Goal: Communication & Community: Answer question/provide support

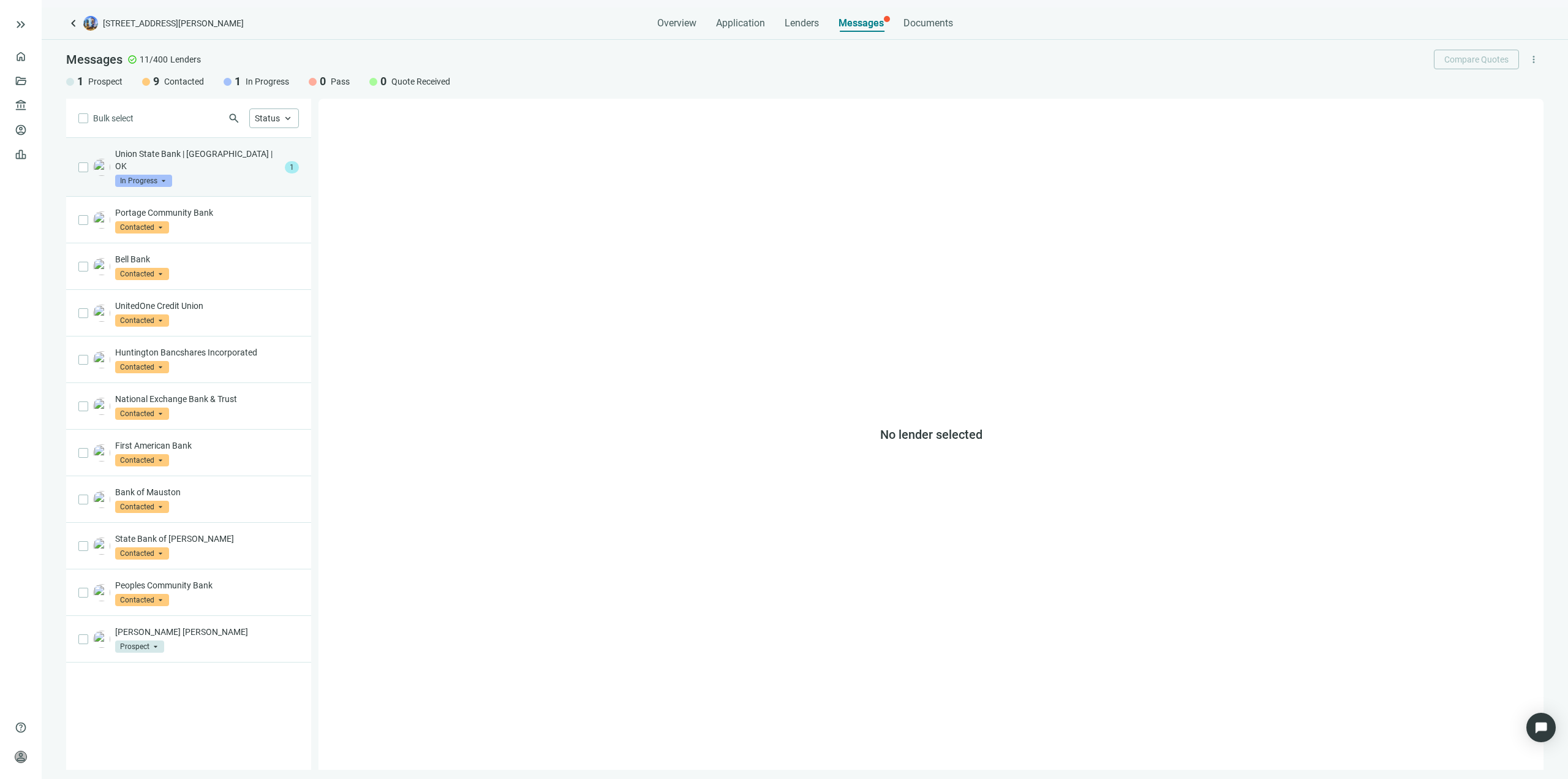
click at [192, 166] on div "Union State Bank | [GEOGRAPHIC_DATA] | OK In Progress arrow_drop_down" at bounding box center [198, 168] width 165 height 39
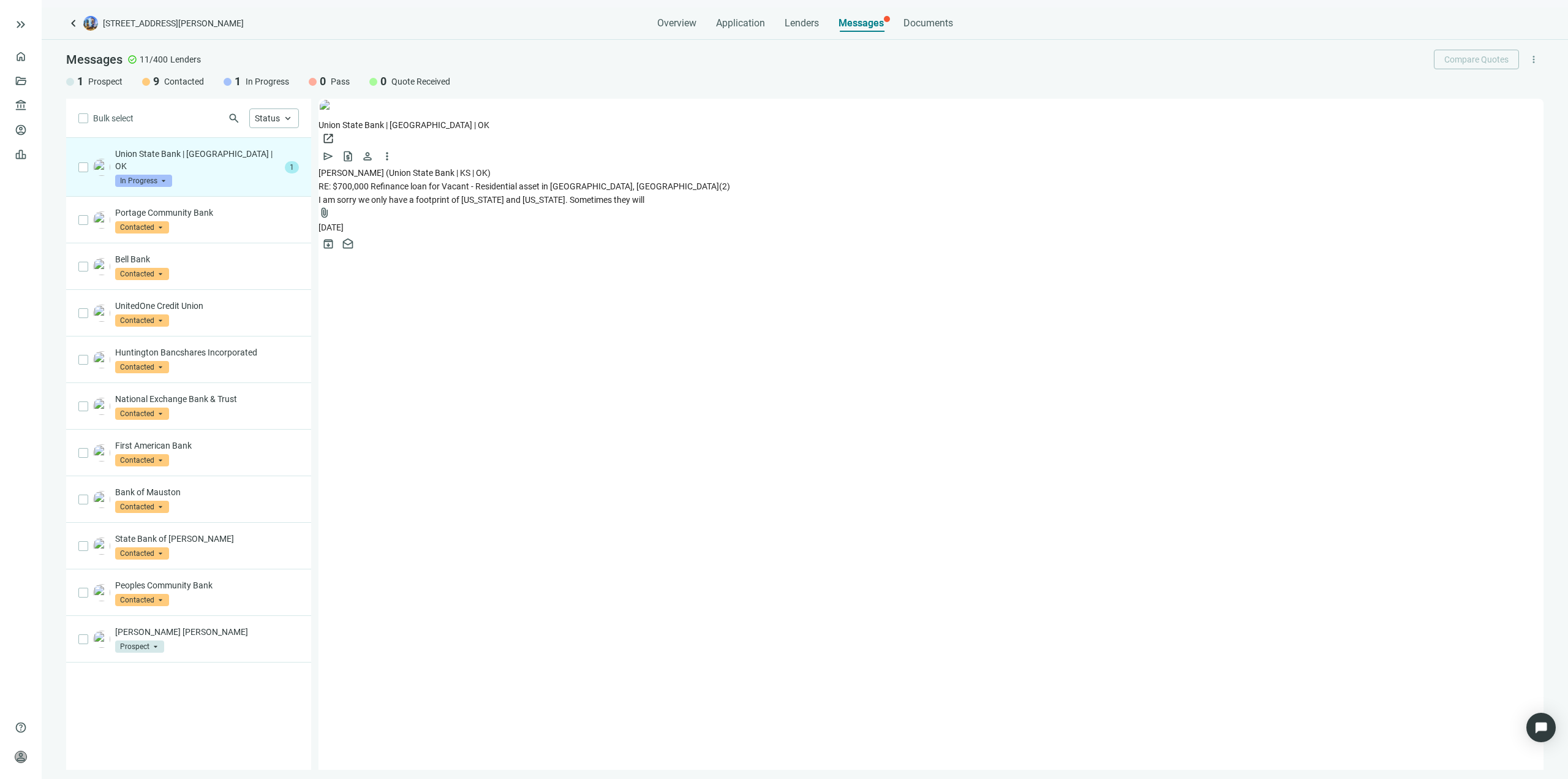
click at [643, 181] on span "RE: $700,000 Refinance loan for Vacant - Residential asset in [GEOGRAPHIC_DATA]…" at bounding box center [518, 186] width 401 height 10
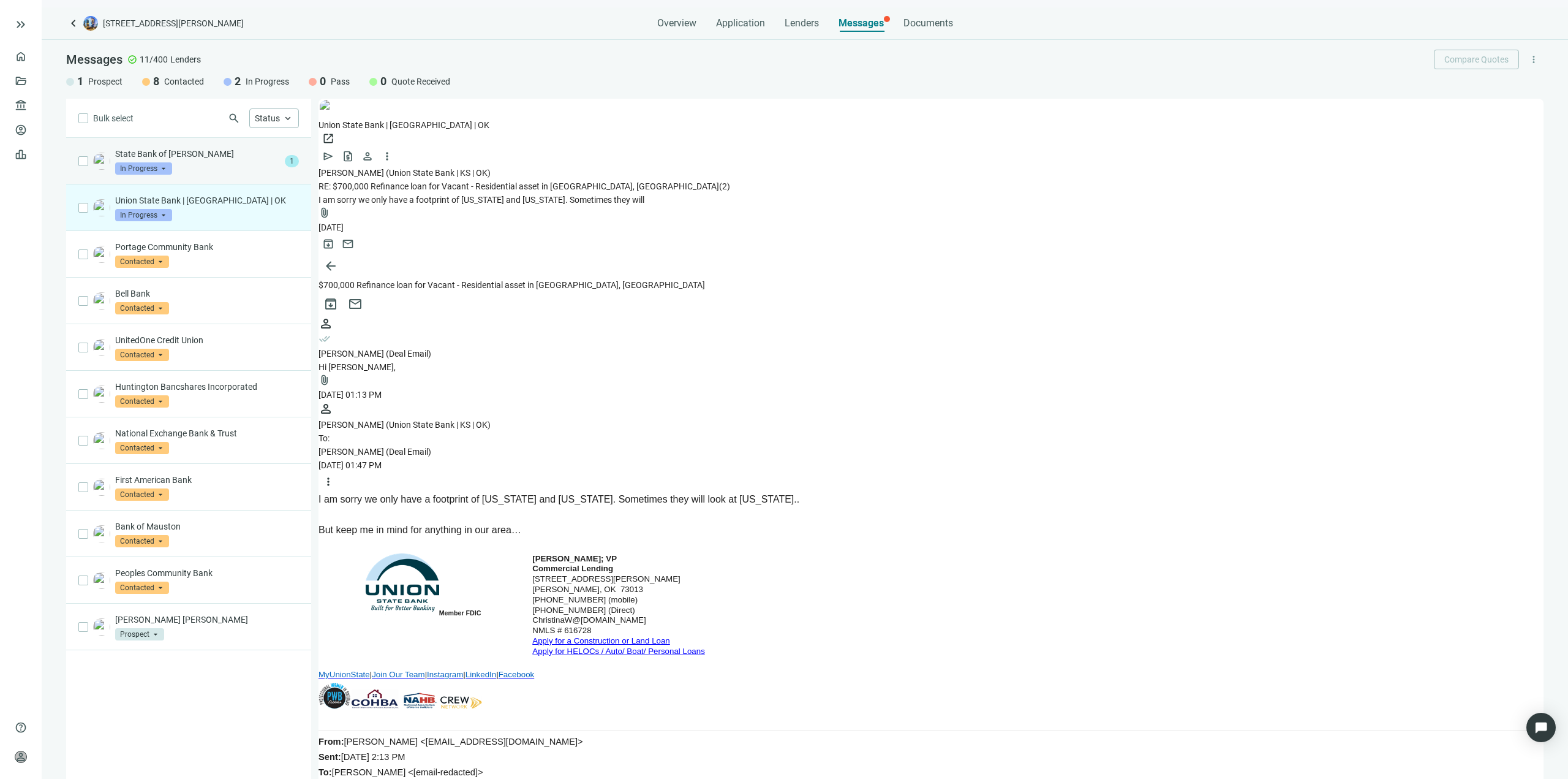
click at [187, 150] on p "State Bank of [PERSON_NAME]" at bounding box center [198, 154] width 165 height 13
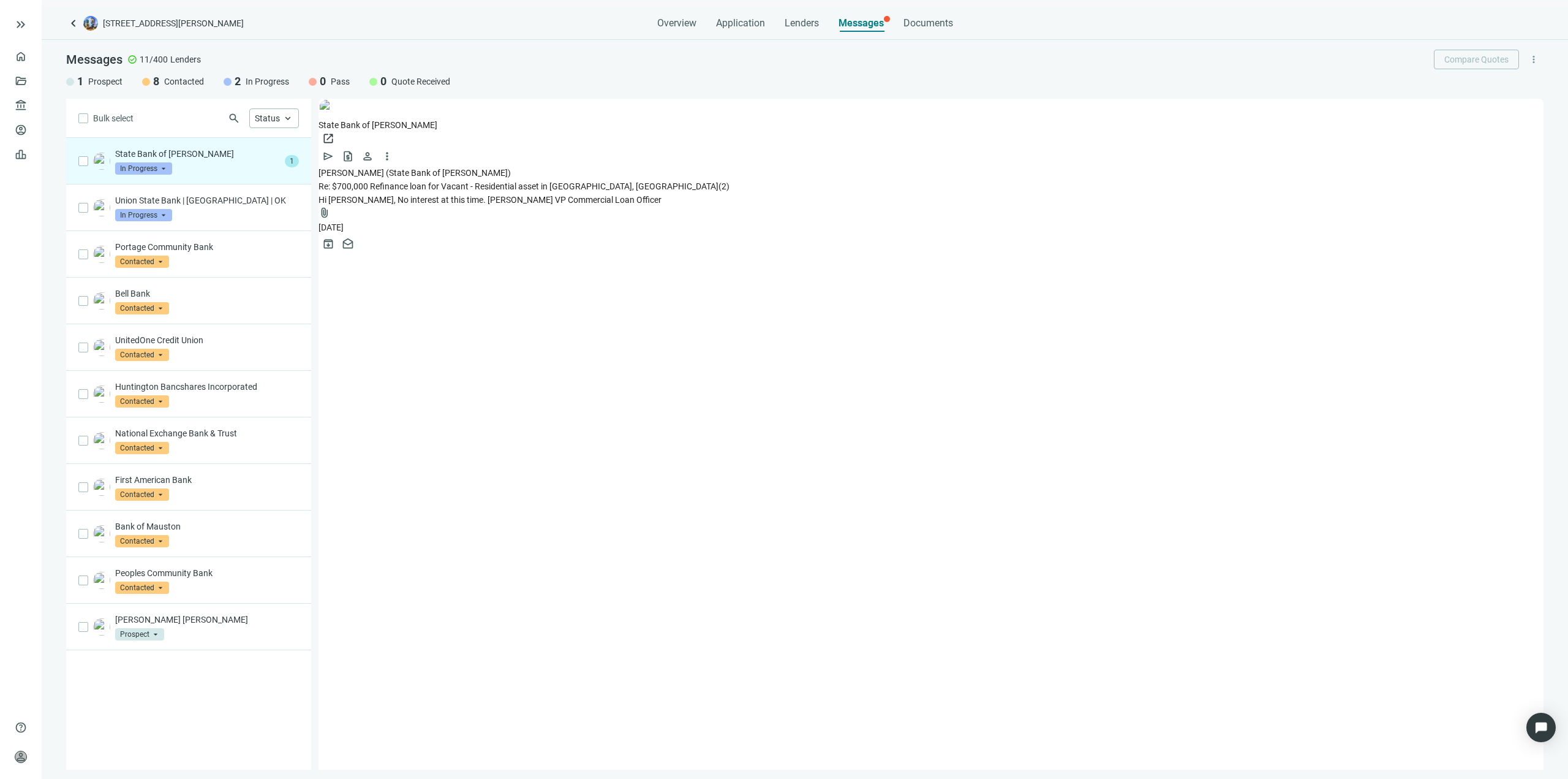
click at [409, 195] on span "Hi [PERSON_NAME], No interest at this time. [PERSON_NAME] VP Commercial Loan Of…" at bounding box center [490, 200] width 343 height 10
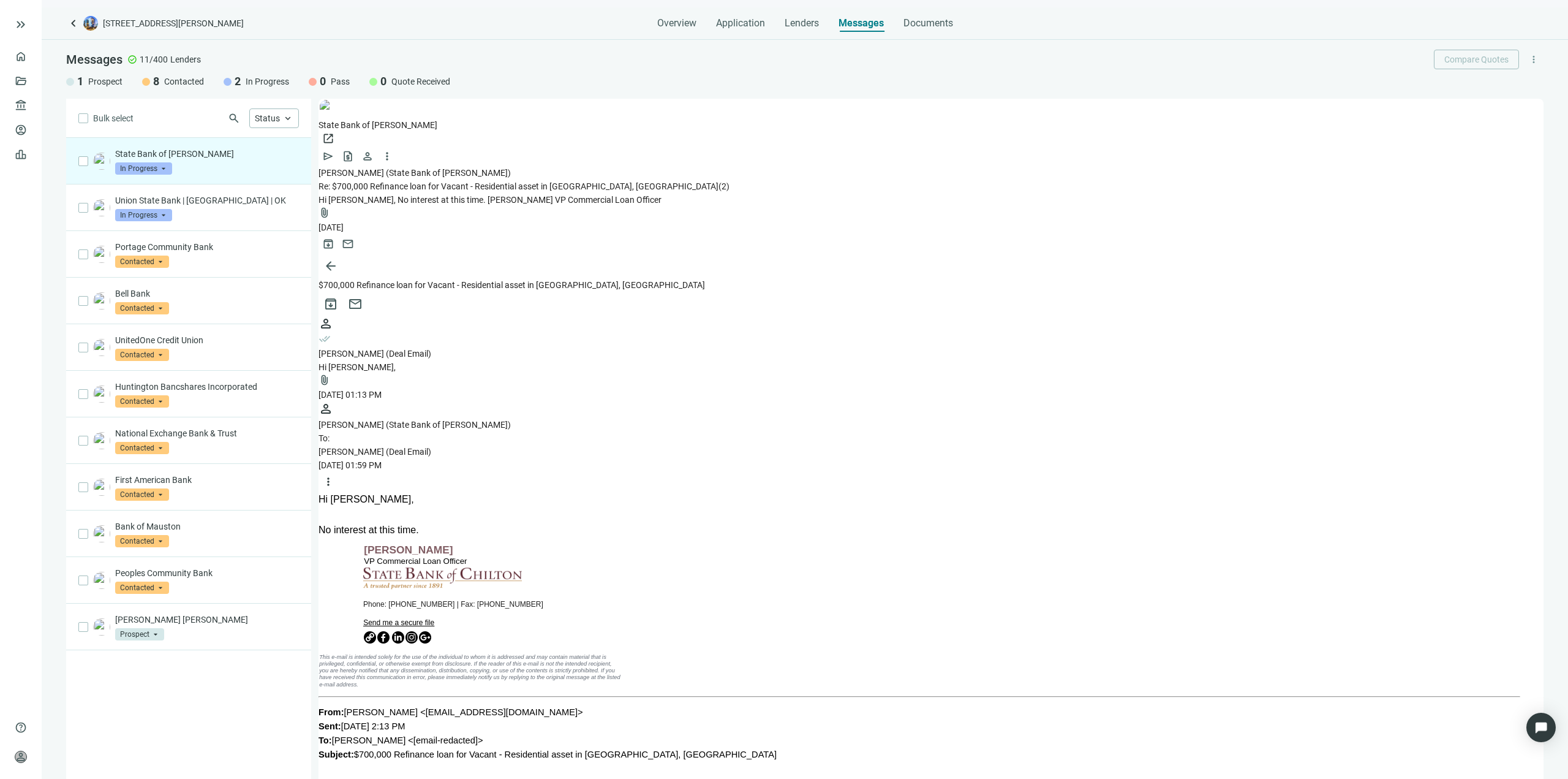
click at [460, 347] on div "[PERSON_NAME] (Deal Email)" at bounding box center [930, 354] width 1225 height 14
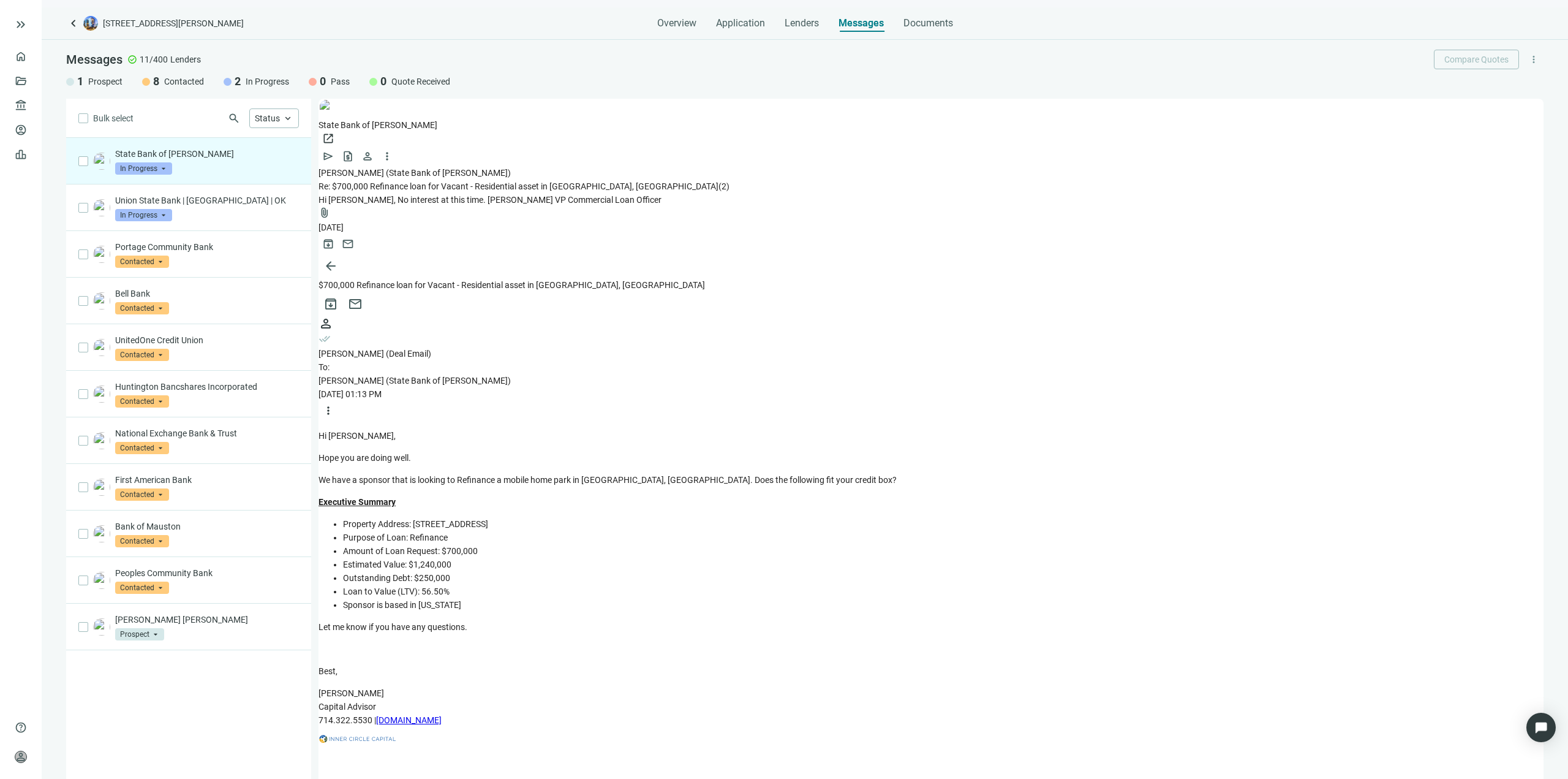
scroll to position [282, 0]
click at [180, 168] on div "State Bank of [PERSON_NAME] In Progress arrow_drop_down" at bounding box center [208, 162] width 184 height 27
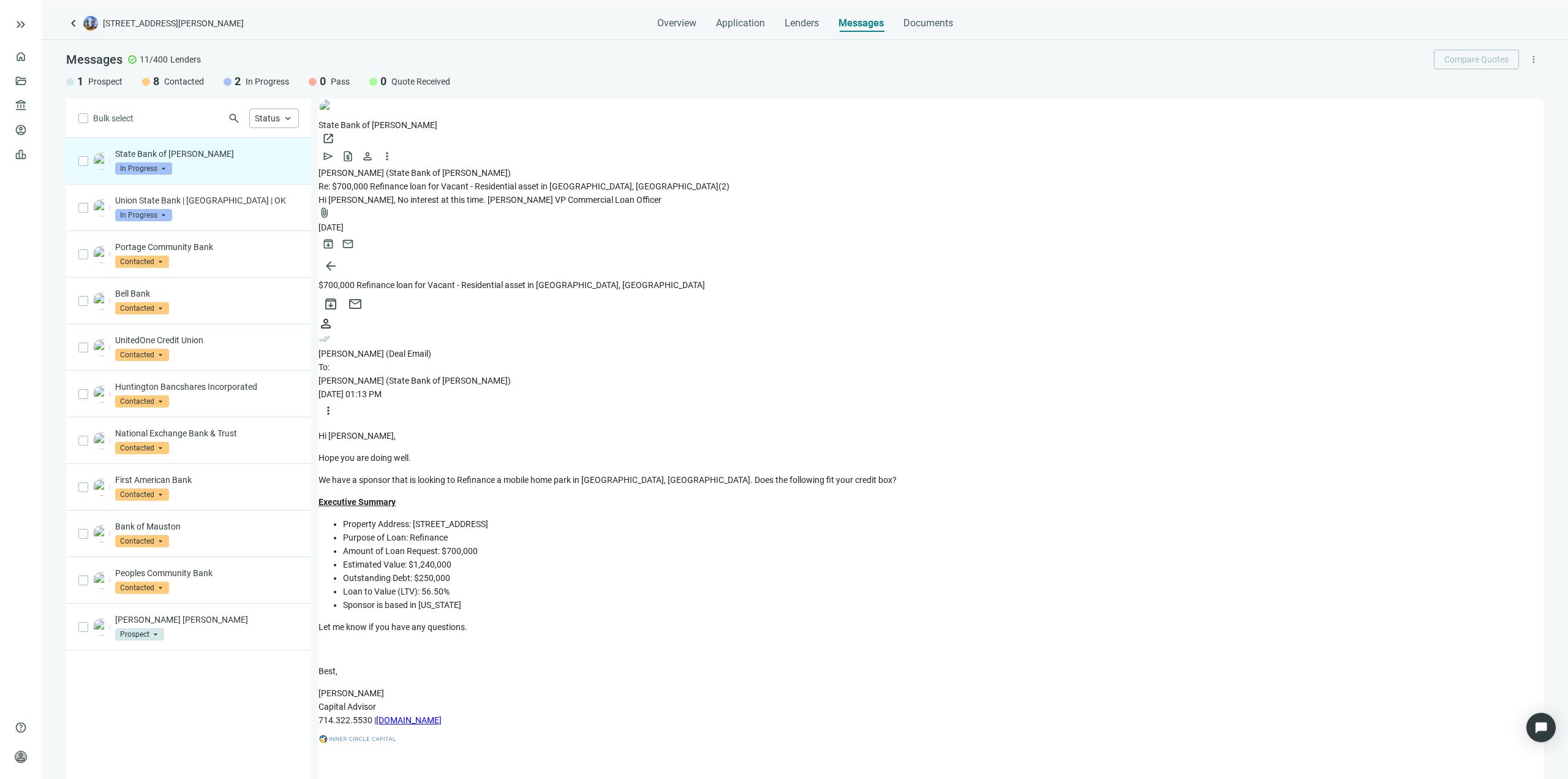
click at [214, 163] on div "State Bank of [PERSON_NAME] In Progress arrow_drop_down" at bounding box center [208, 162] width 184 height 27
click at [213, 202] on p "Union State Bank | [GEOGRAPHIC_DATA] | OK" at bounding box center [208, 200] width 184 height 13
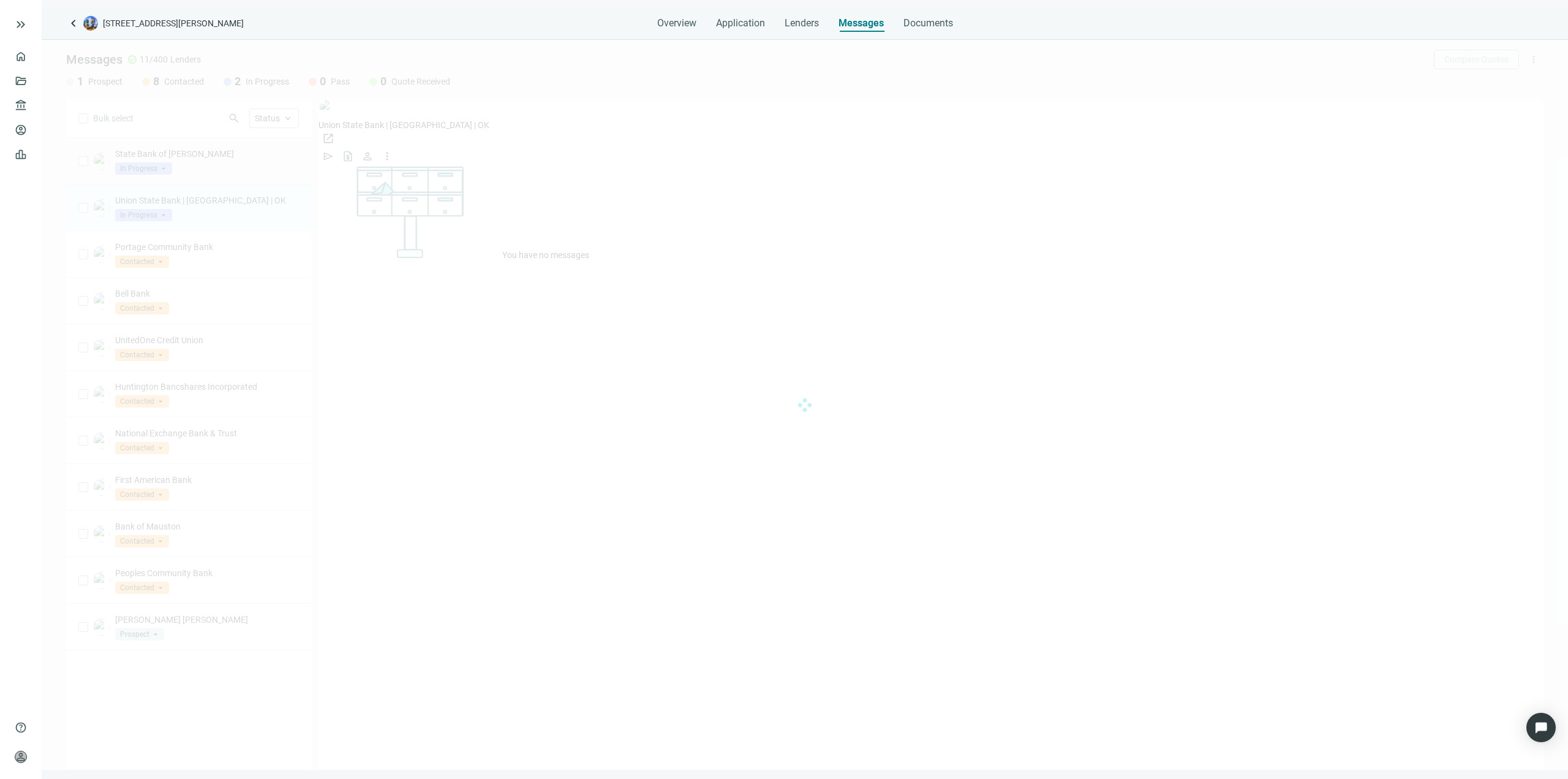
click at [218, 169] on div "State Bank of [PERSON_NAME] In Progress arrow_drop_down" at bounding box center [208, 162] width 184 height 27
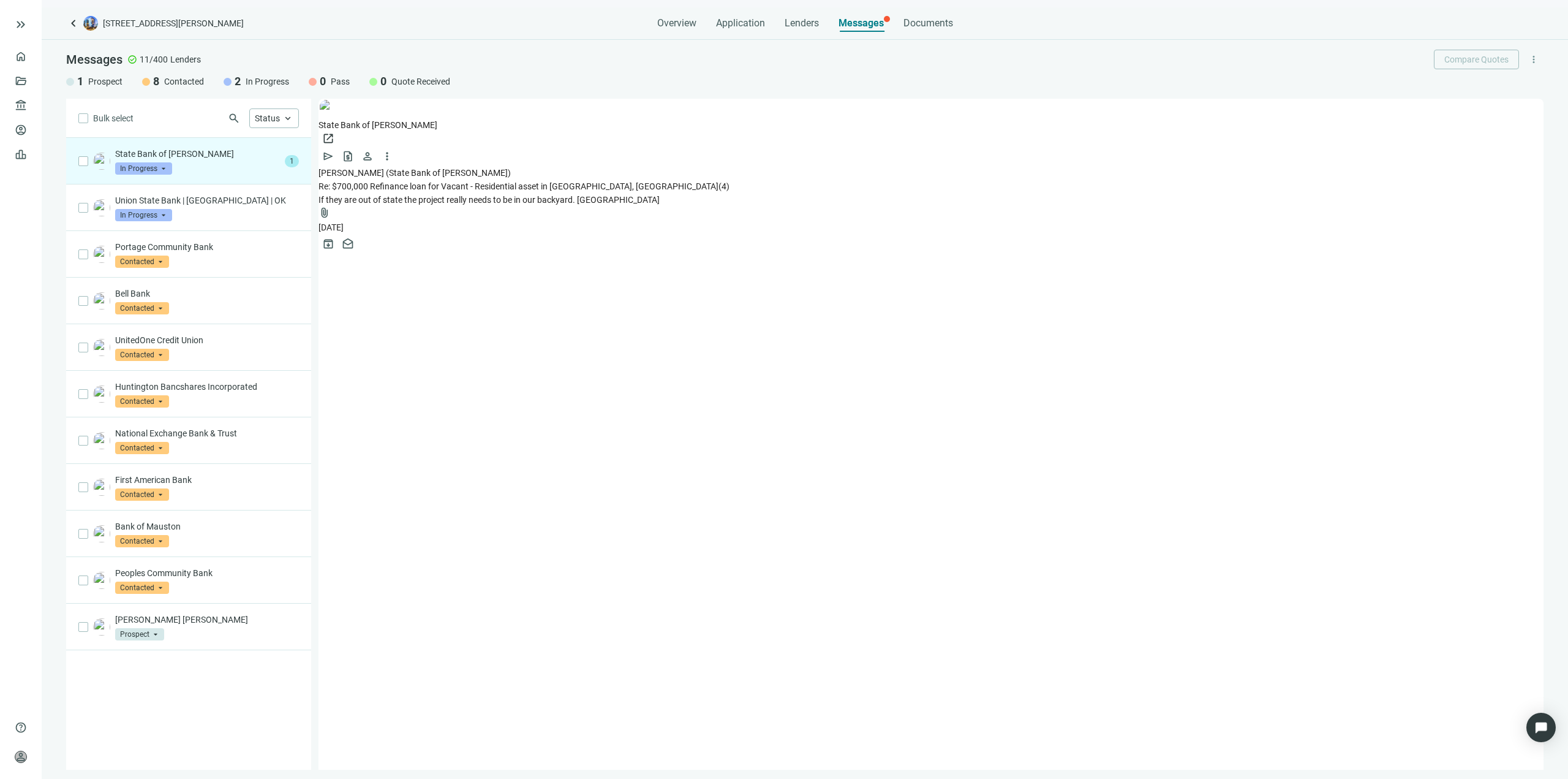
drag, startPoint x: 651, startPoint y: 205, endPoint x: 657, endPoint y: 194, distance: 12.5
click at [651, 205] on div "[PERSON_NAME] (State Bank of [PERSON_NAME]) Re: $700,000 Refinance loan for Vac…" at bounding box center [930, 209] width 1225 height 87
click at [658, 194] on div "[PERSON_NAME] (State Bank of [PERSON_NAME]) Re: $700,000 Refinance loan for Vac…" at bounding box center [930, 209] width 1225 height 87
